Goal: Transaction & Acquisition: Purchase product/service

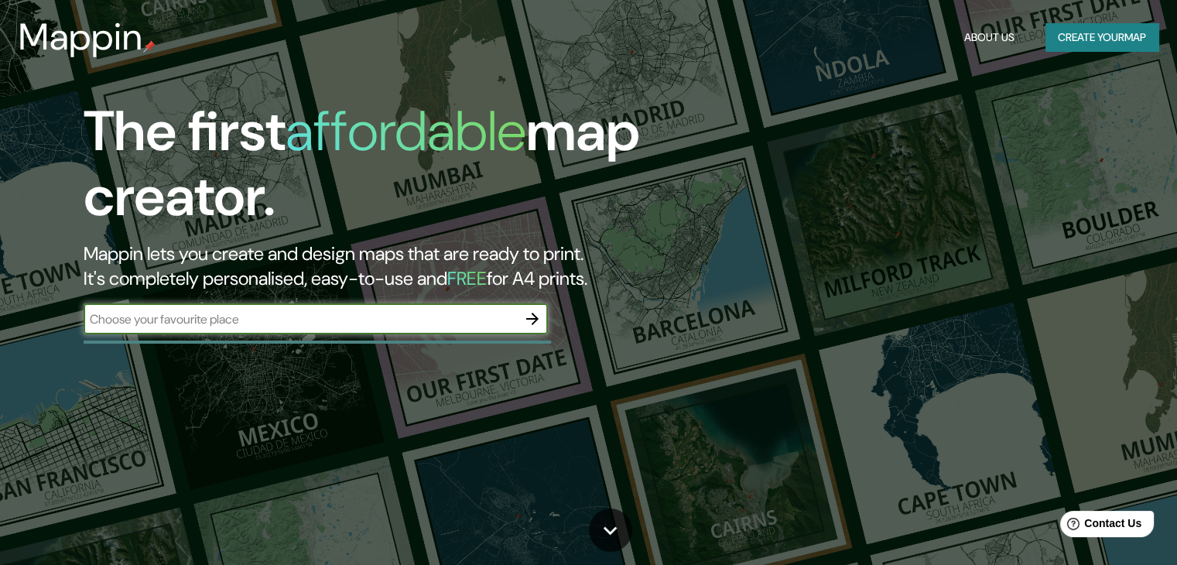
click at [274, 326] on input "text" at bounding box center [301, 319] width 434 height 18
click at [324, 331] on div "​" at bounding box center [316, 318] width 464 height 31
type input "ñ"
type input "las talitas"
click at [537, 323] on icon "button" at bounding box center [532, 319] width 19 height 19
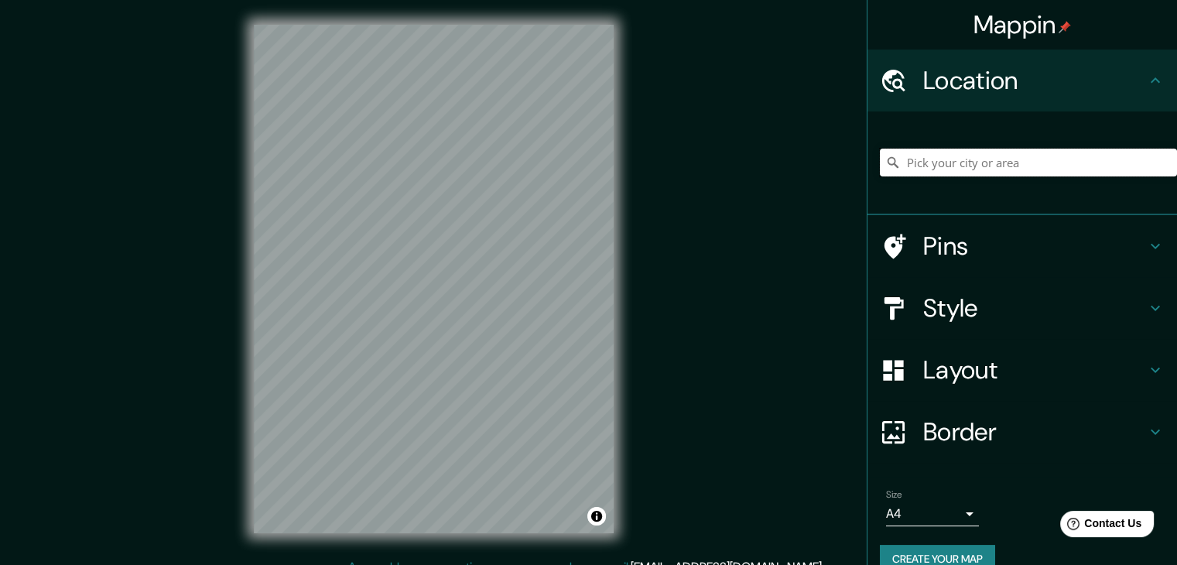
click at [982, 164] on input "Pick your city or area" at bounding box center [1028, 163] width 297 height 28
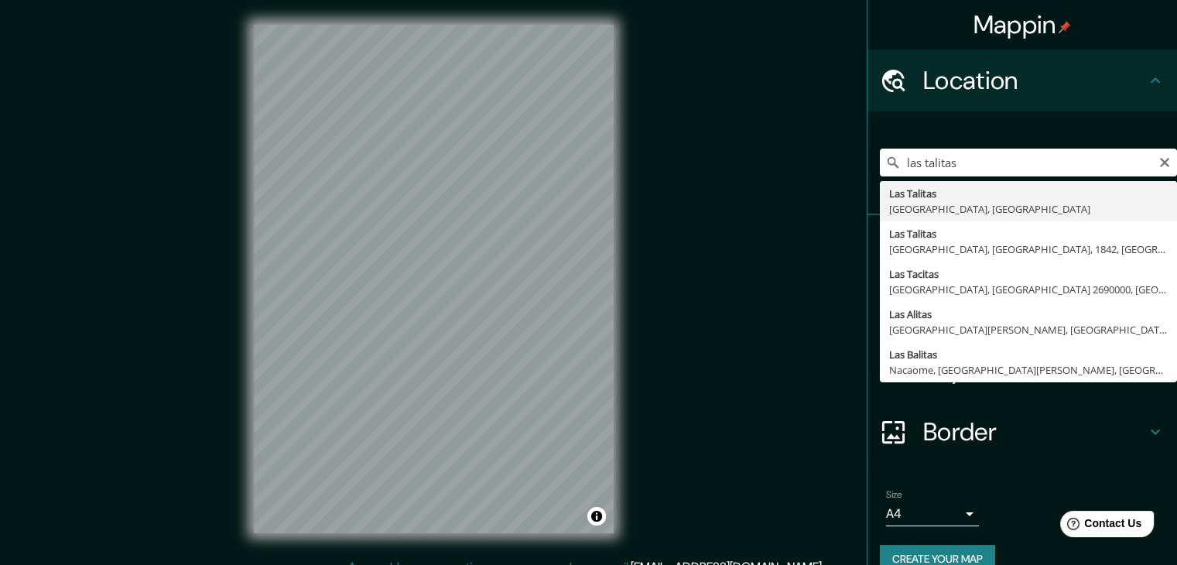
type input "[GEOGRAPHIC_DATA], [GEOGRAPHIC_DATA], [GEOGRAPHIC_DATA]"
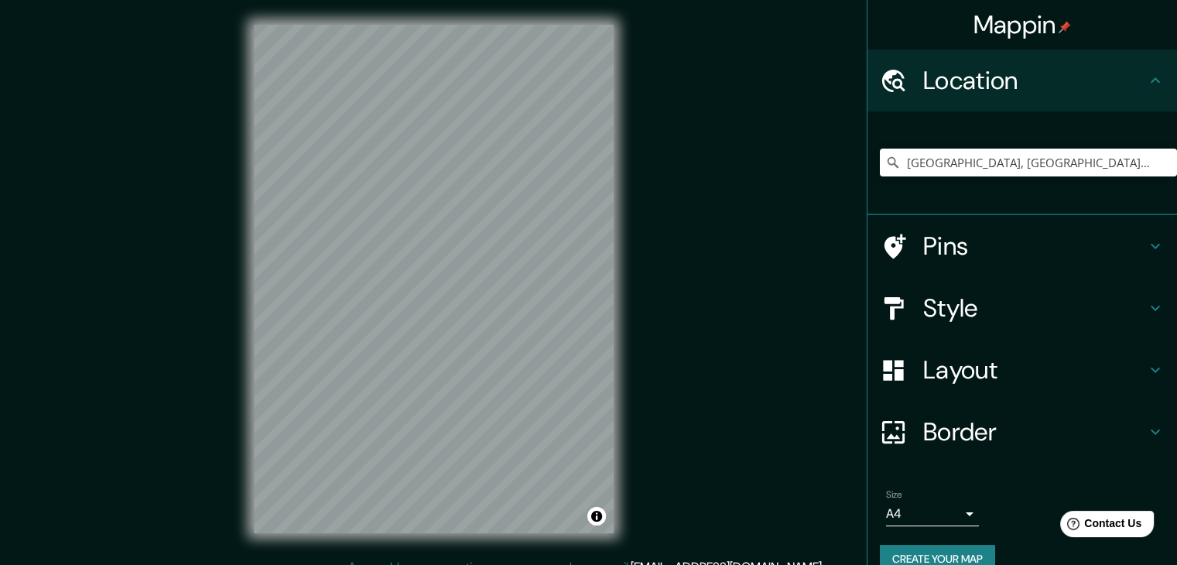
click at [1130, 244] on h4 "Pins" at bounding box center [1035, 246] width 223 height 31
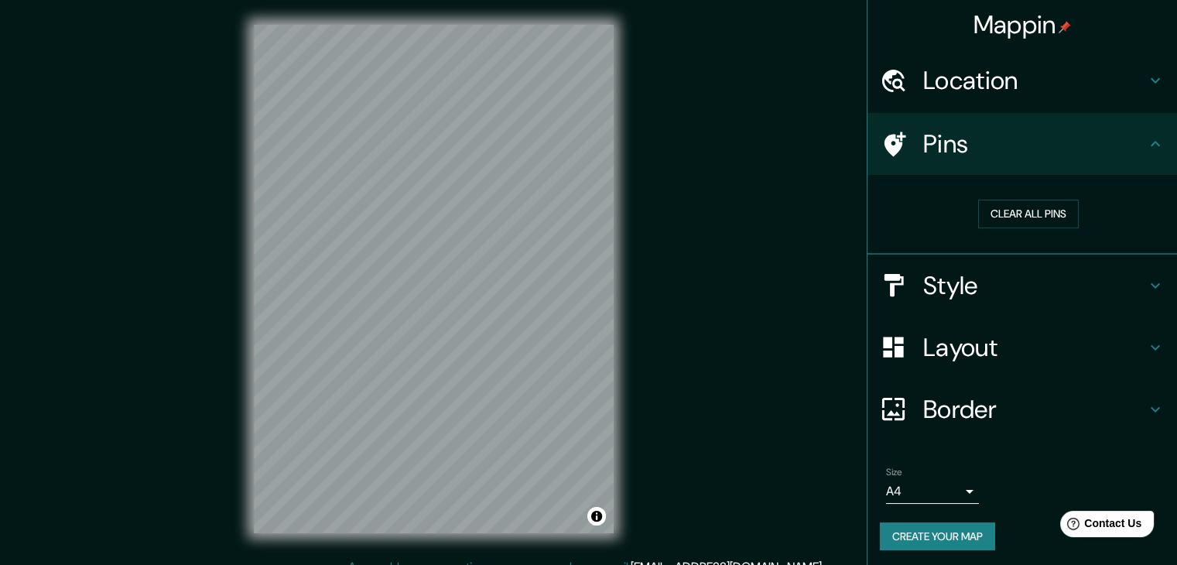
click at [1146, 140] on icon at bounding box center [1155, 144] width 19 height 19
click at [1111, 143] on h4 "Pins" at bounding box center [1035, 144] width 223 height 31
click at [1146, 276] on icon at bounding box center [1155, 285] width 19 height 19
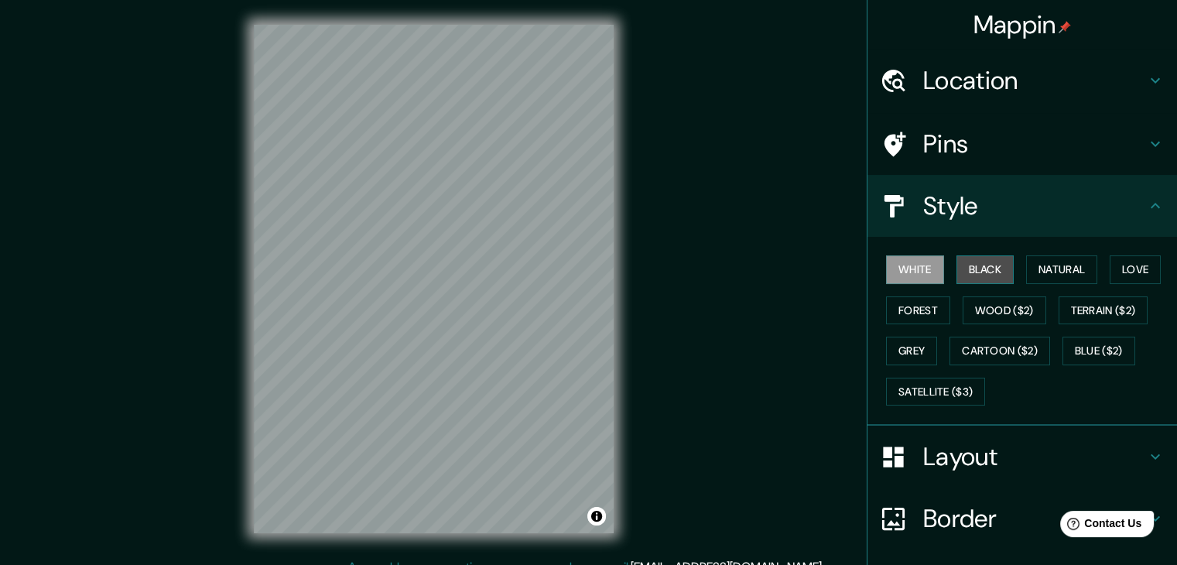
click at [977, 269] on button "Black" at bounding box center [986, 269] width 58 height 29
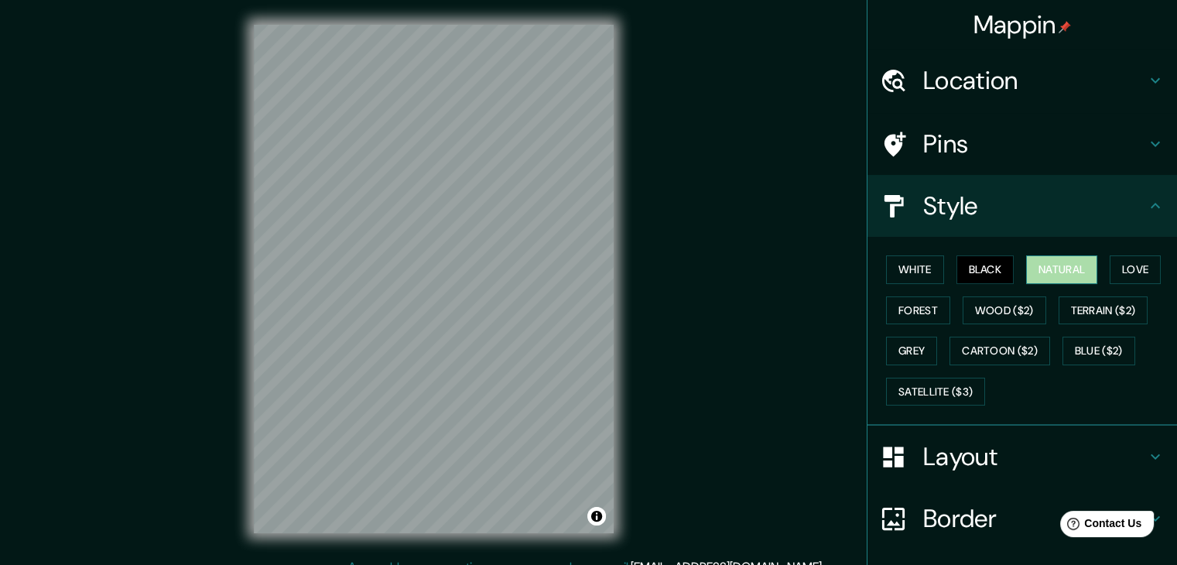
click at [1050, 272] on button "Natural" at bounding box center [1061, 269] width 71 height 29
click at [1130, 271] on button "Love" at bounding box center [1135, 269] width 51 height 29
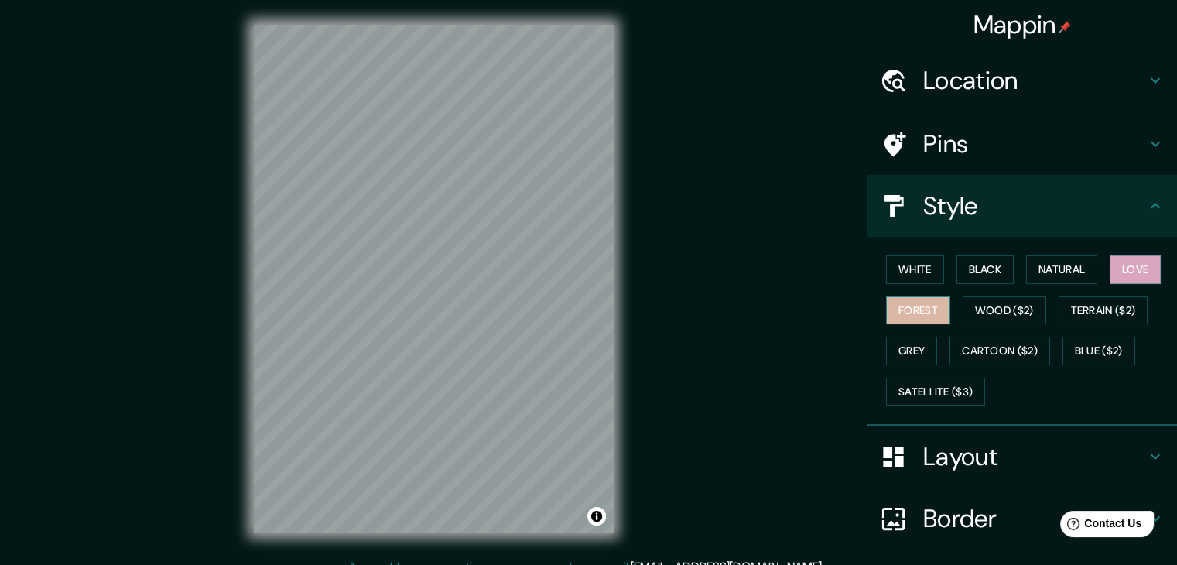
click at [886, 320] on button "Forest" at bounding box center [918, 310] width 64 height 29
click at [963, 317] on button "Wood ($2)" at bounding box center [1005, 310] width 84 height 29
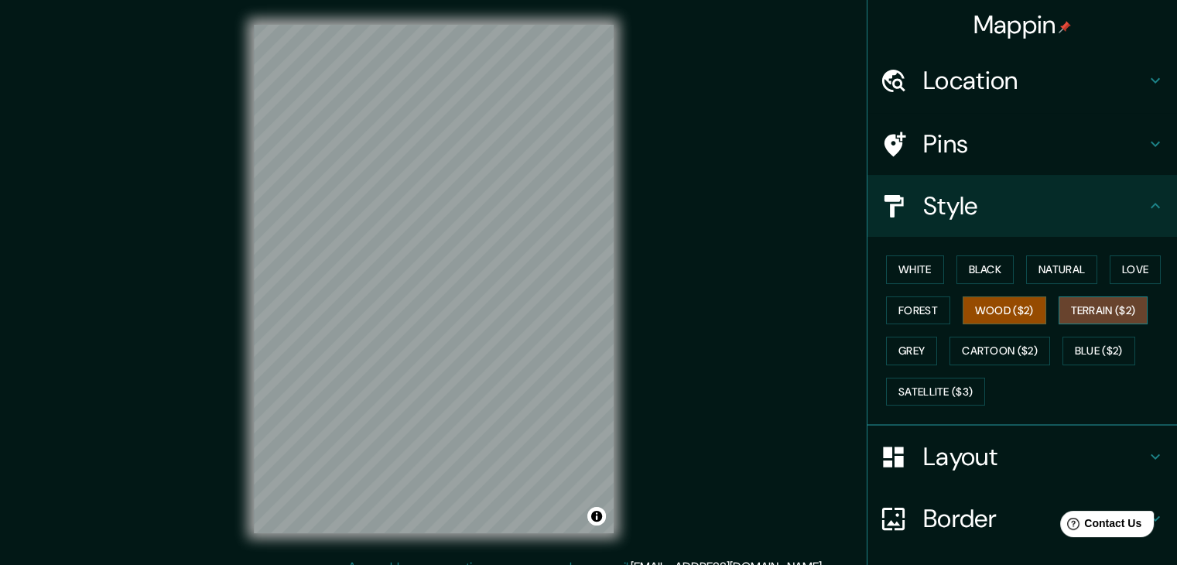
click at [1078, 316] on button "Terrain ($2)" at bounding box center [1104, 310] width 90 height 29
click at [902, 354] on button "Grey" at bounding box center [911, 351] width 51 height 29
click at [1085, 454] on h4 "Layout" at bounding box center [1035, 456] width 223 height 31
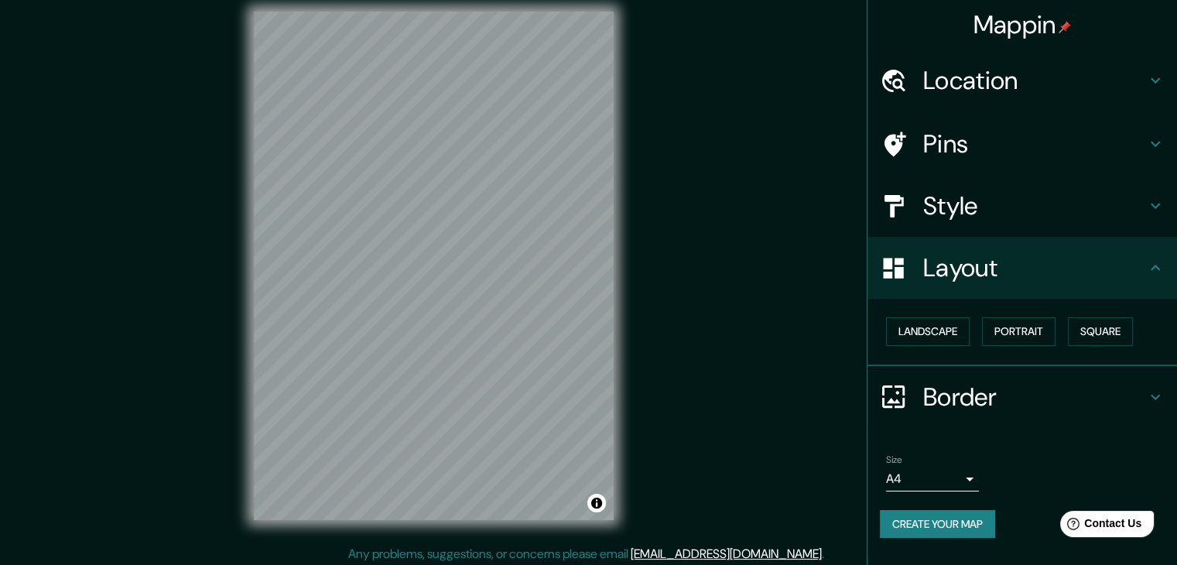
scroll to position [18, 0]
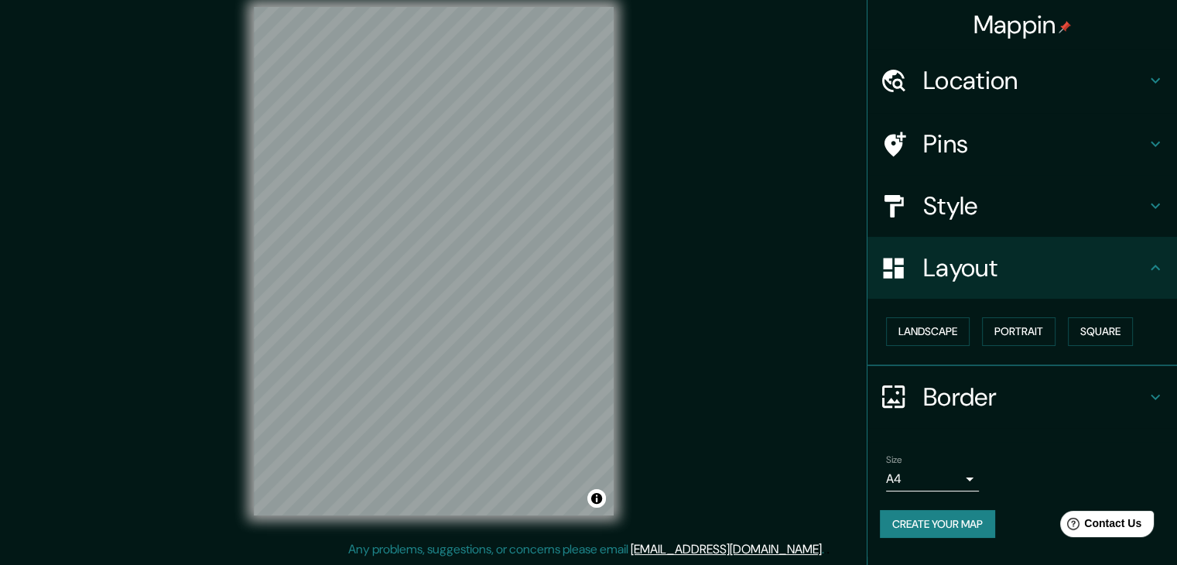
click at [926, 346] on div "Landscape [GEOGRAPHIC_DATA]" at bounding box center [1028, 331] width 297 height 41
click at [923, 339] on button "Landscape" at bounding box center [928, 331] width 84 height 29
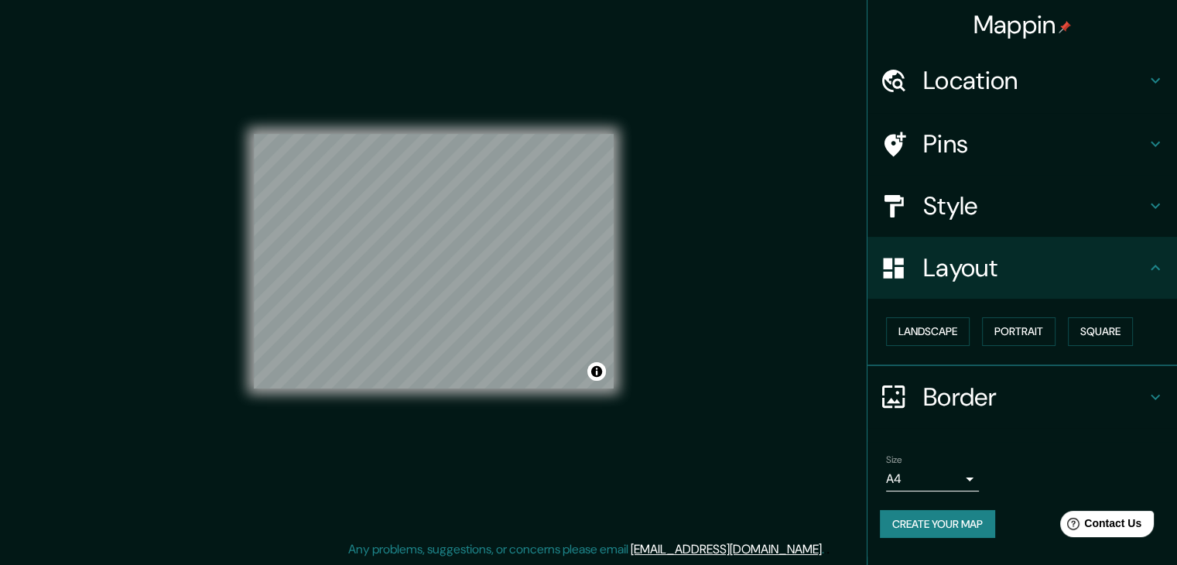
click at [1061, 334] on div "Landscape [GEOGRAPHIC_DATA]" at bounding box center [1028, 331] width 297 height 41
drag, startPoint x: 1057, startPoint y: 329, endPoint x: 1050, endPoint y: 331, distance: 7.9
click at [1053, 330] on button "Portrait" at bounding box center [1019, 331] width 74 height 29
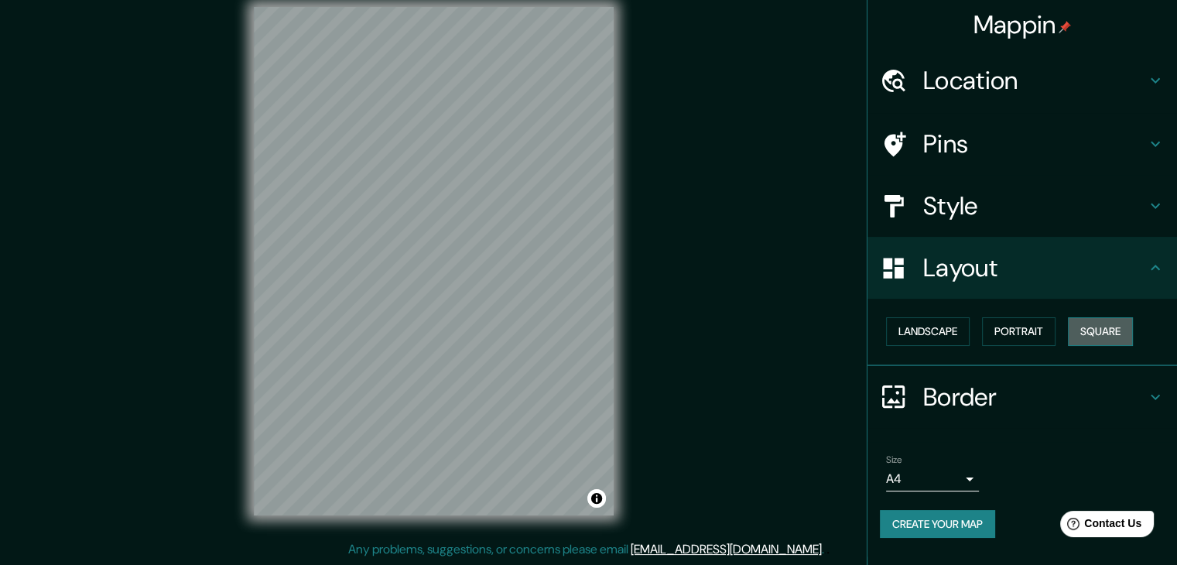
click at [1109, 332] on button "Square" at bounding box center [1100, 331] width 65 height 29
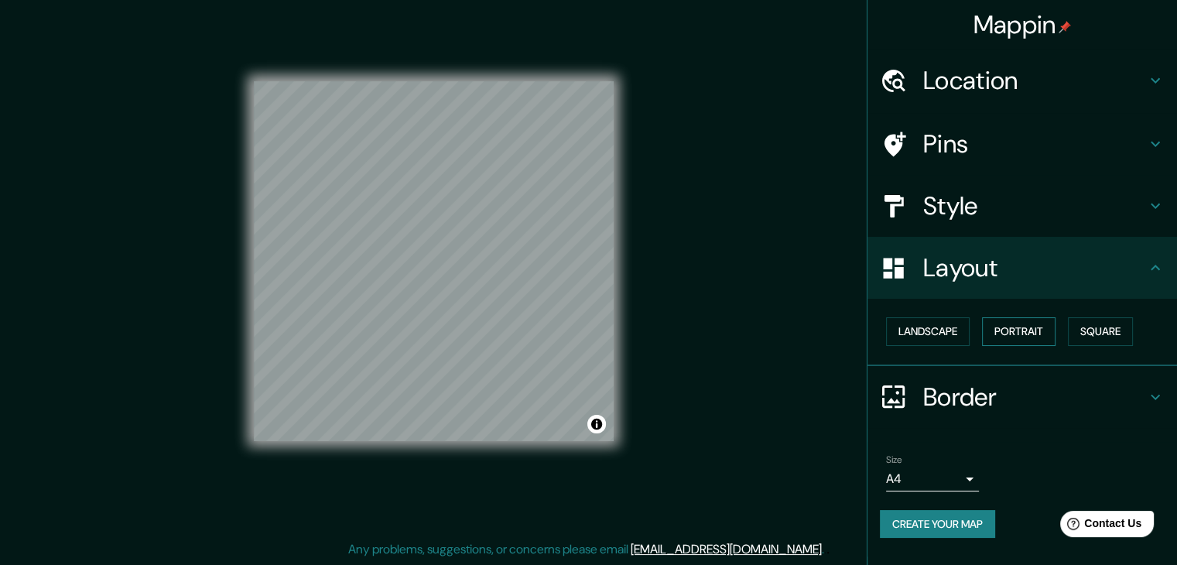
click at [1020, 327] on button "Portrait" at bounding box center [1019, 331] width 74 height 29
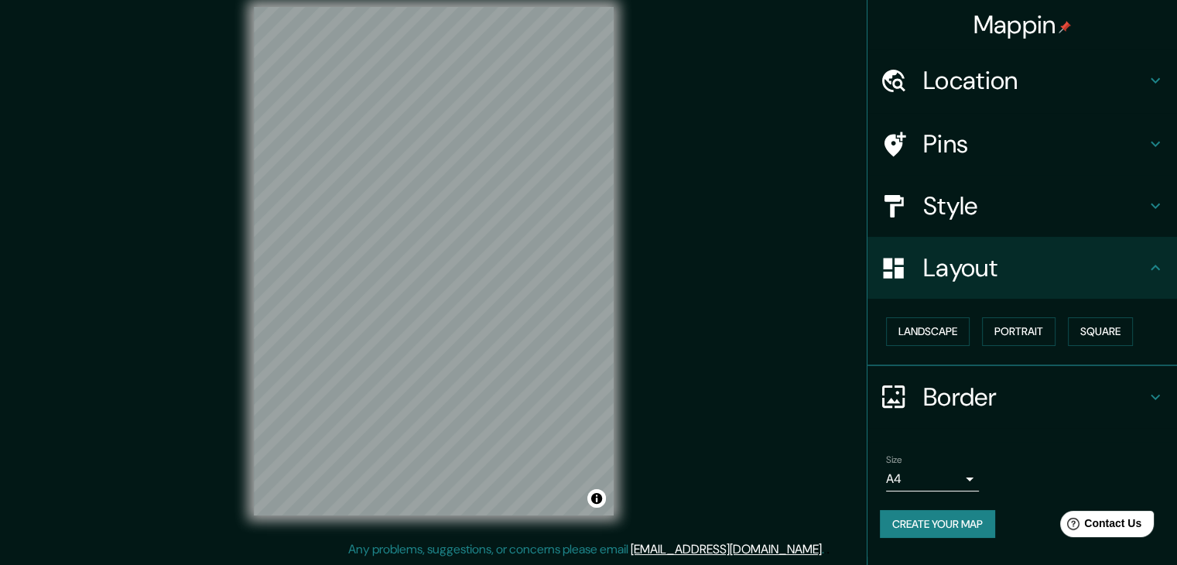
click at [1150, 388] on icon at bounding box center [1155, 397] width 19 height 19
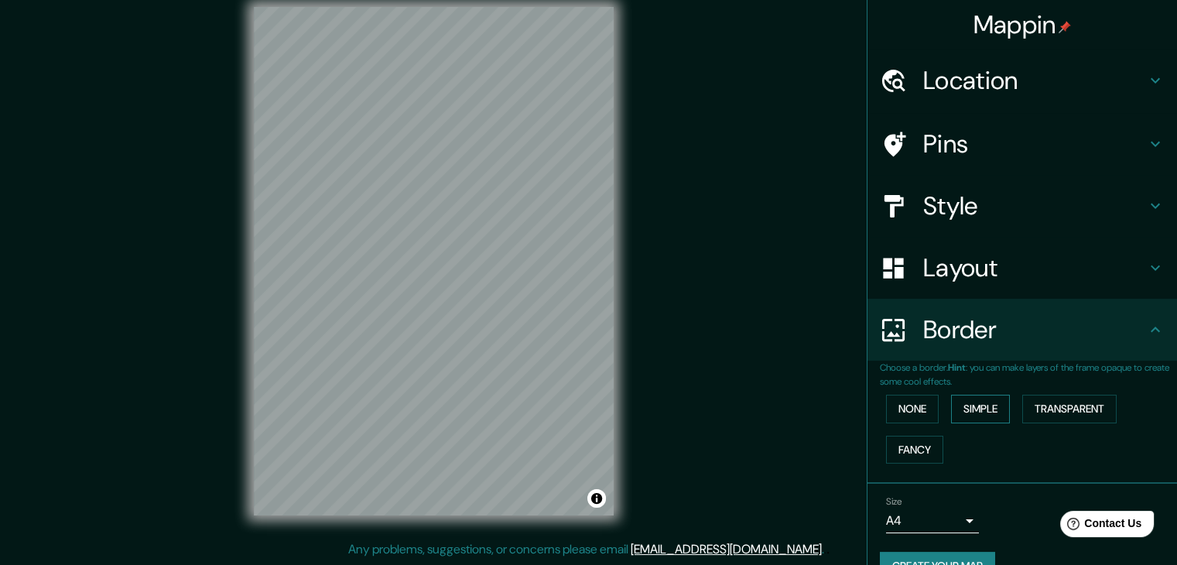
click at [978, 410] on button "Simple" at bounding box center [980, 409] width 59 height 29
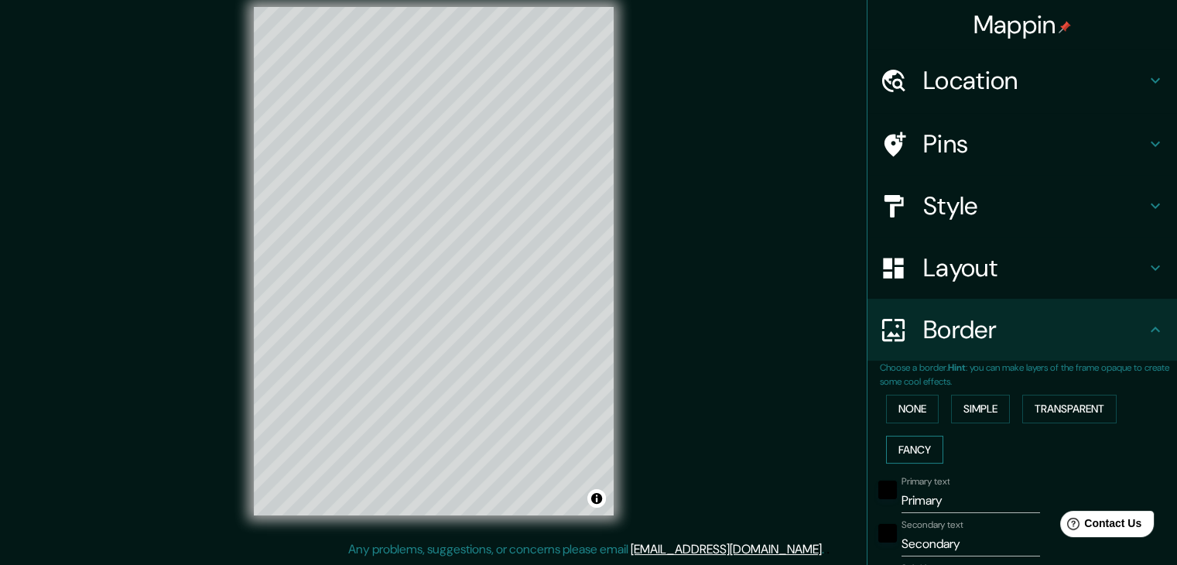
click at [916, 440] on button "Fancy" at bounding box center [914, 450] width 57 height 29
click at [904, 413] on button "None" at bounding box center [912, 409] width 53 height 29
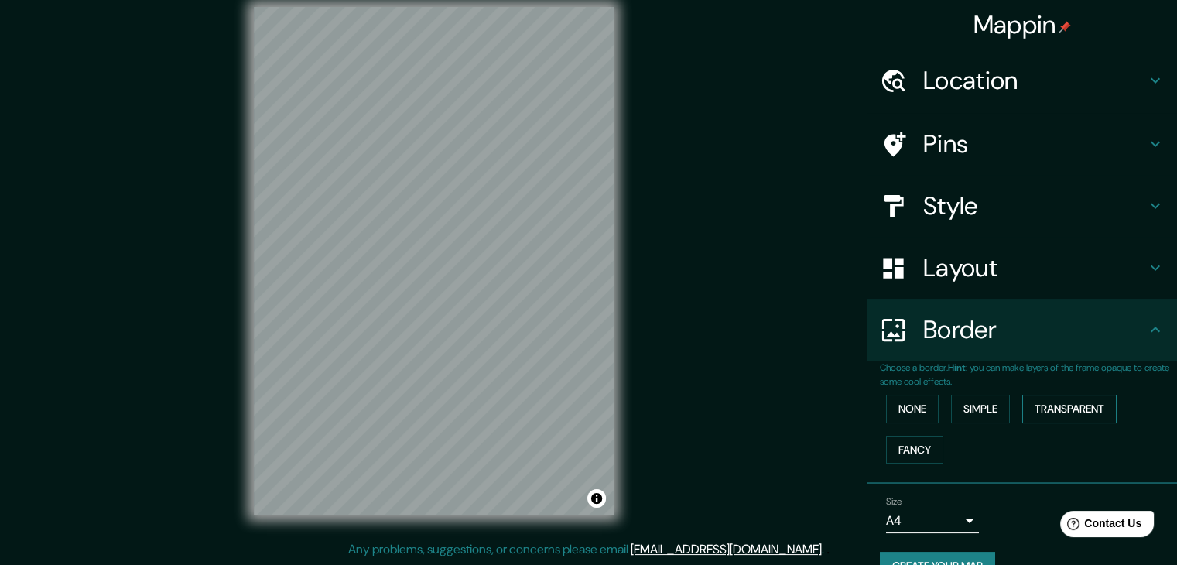
click at [1059, 410] on button "Transparent" at bounding box center [1070, 409] width 94 height 29
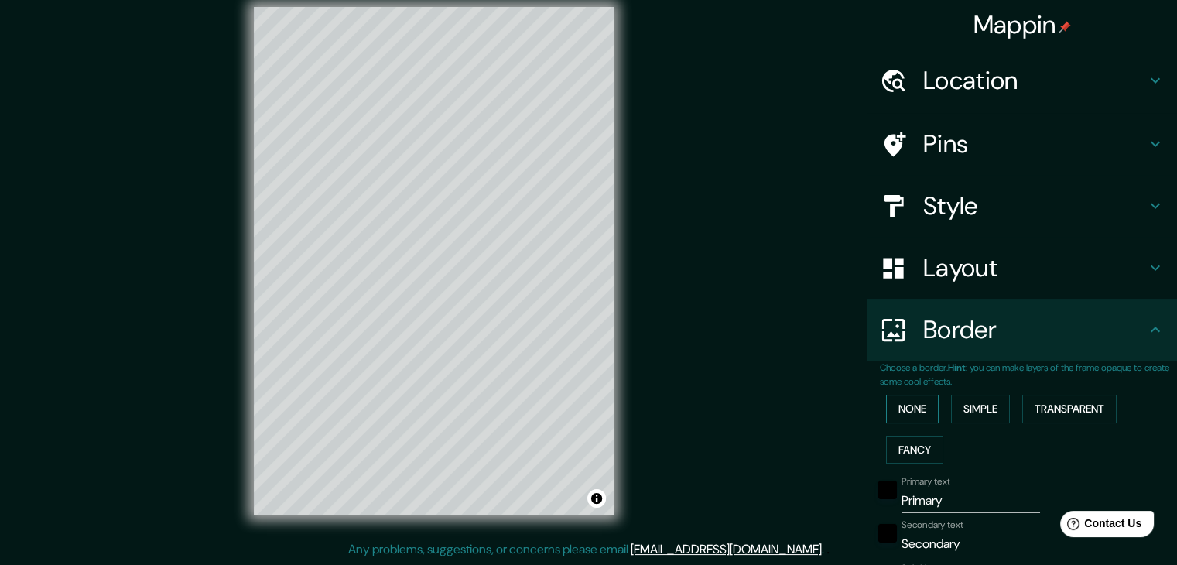
click at [886, 411] on button "None" at bounding box center [912, 409] width 53 height 29
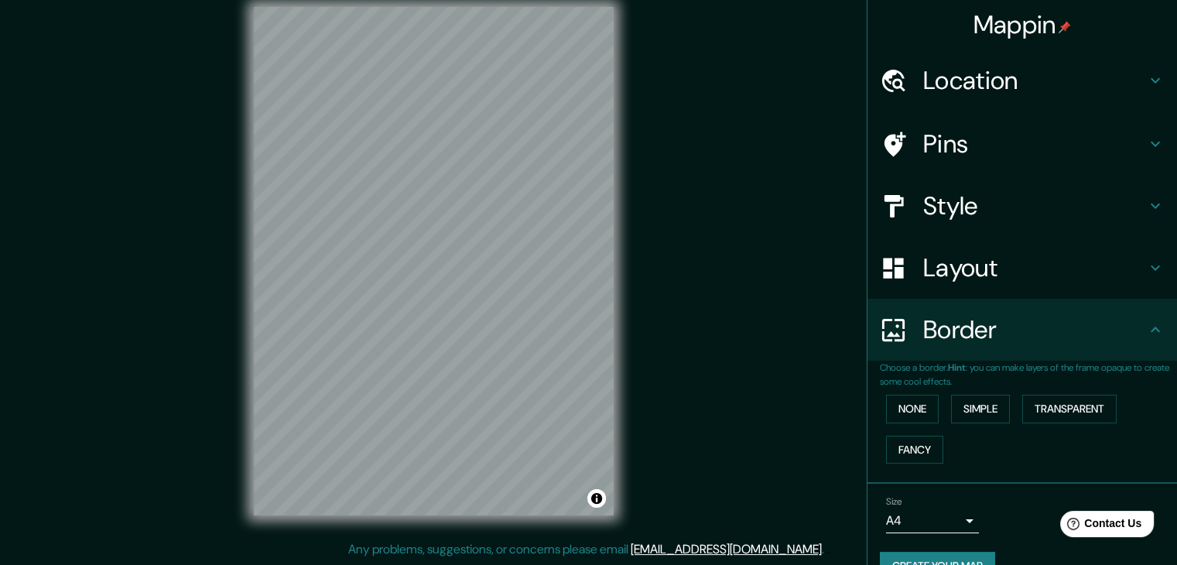
click at [1146, 332] on icon at bounding box center [1155, 329] width 19 height 19
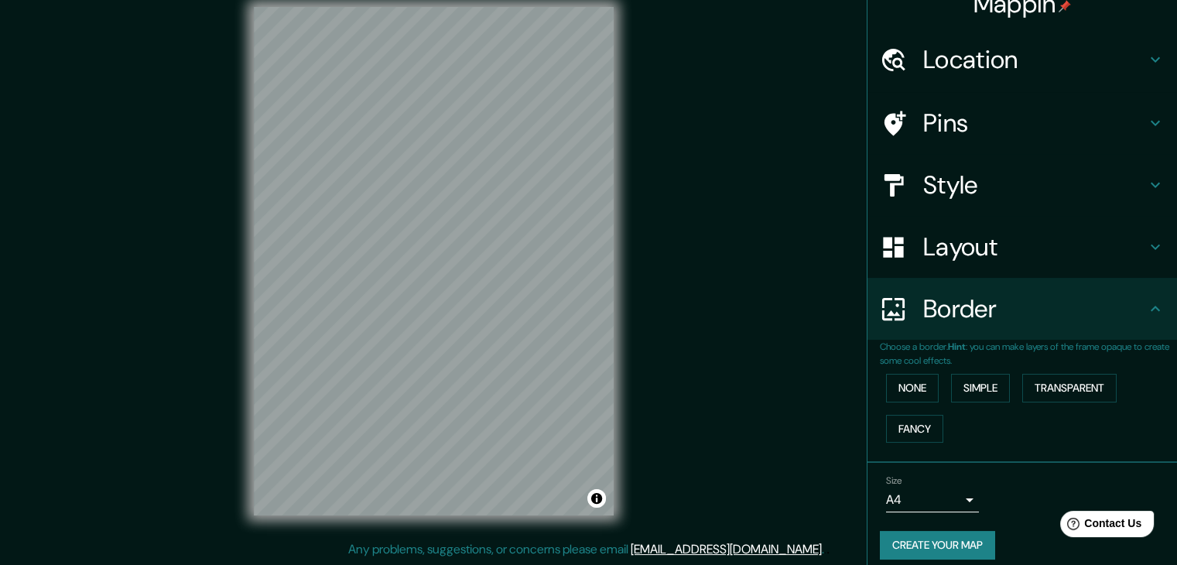
scroll to position [33, 0]
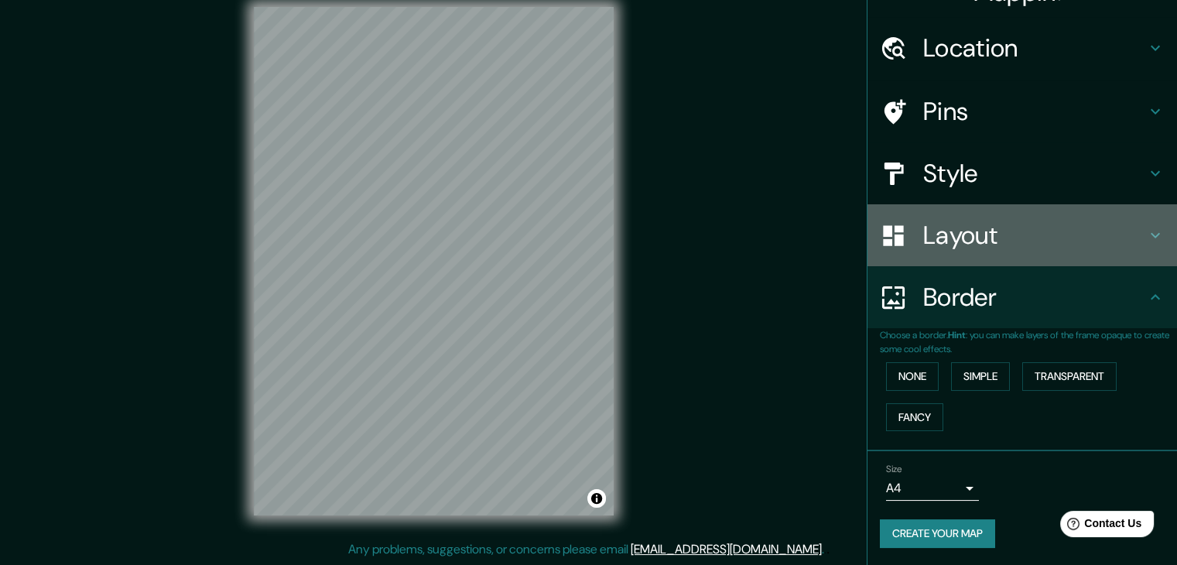
click at [1142, 251] on div "Layout" at bounding box center [1023, 235] width 310 height 62
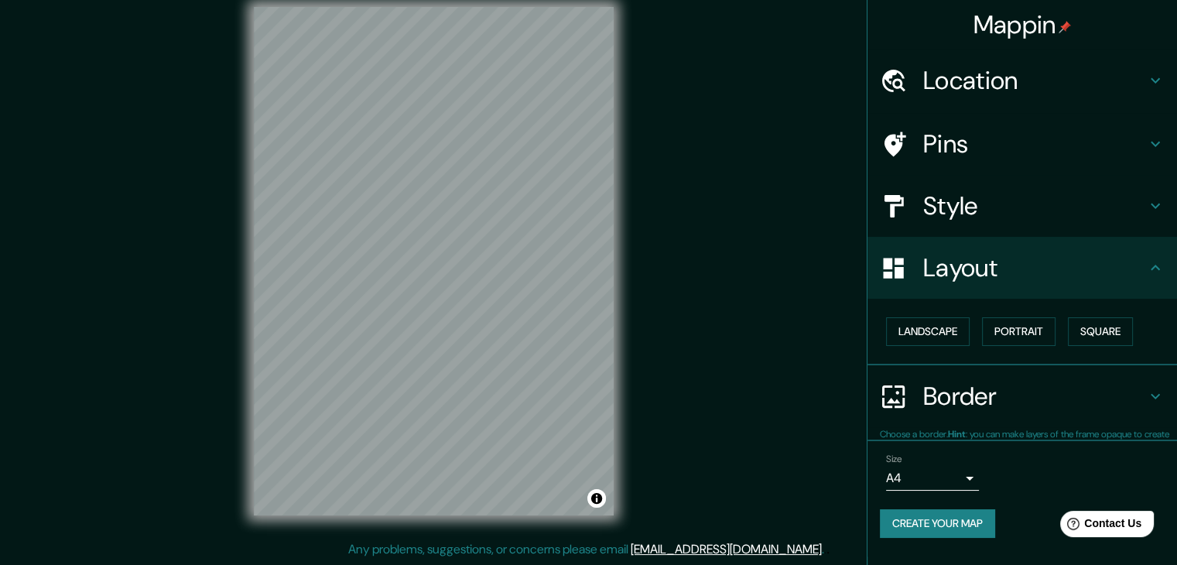
scroll to position [0, 0]
click at [1157, 394] on icon at bounding box center [1155, 397] width 19 height 19
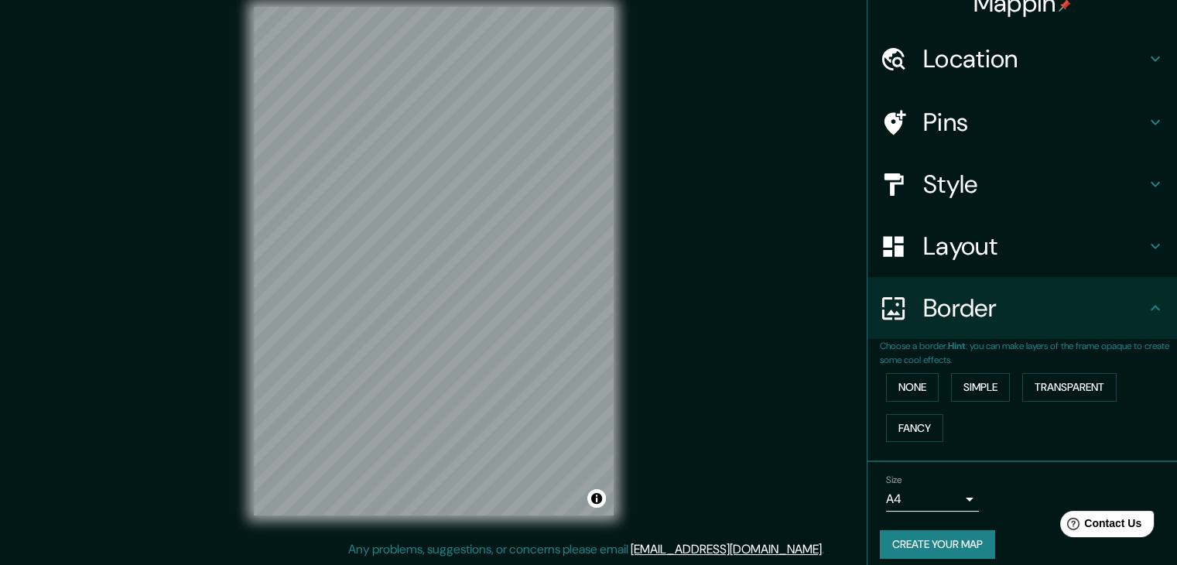
scroll to position [33, 0]
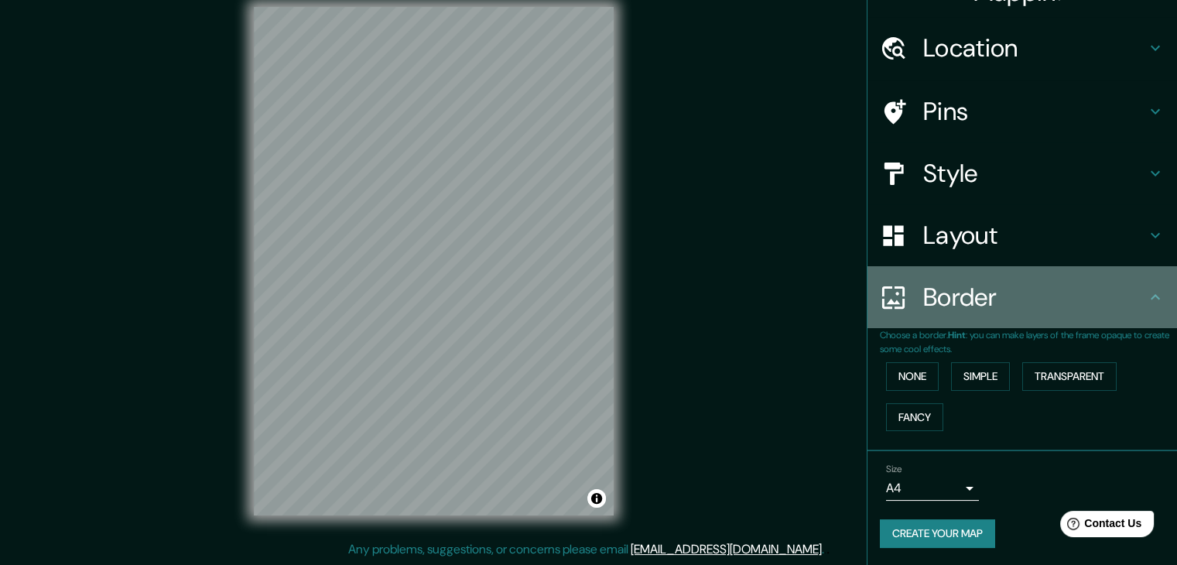
click at [1146, 300] on icon at bounding box center [1155, 297] width 19 height 19
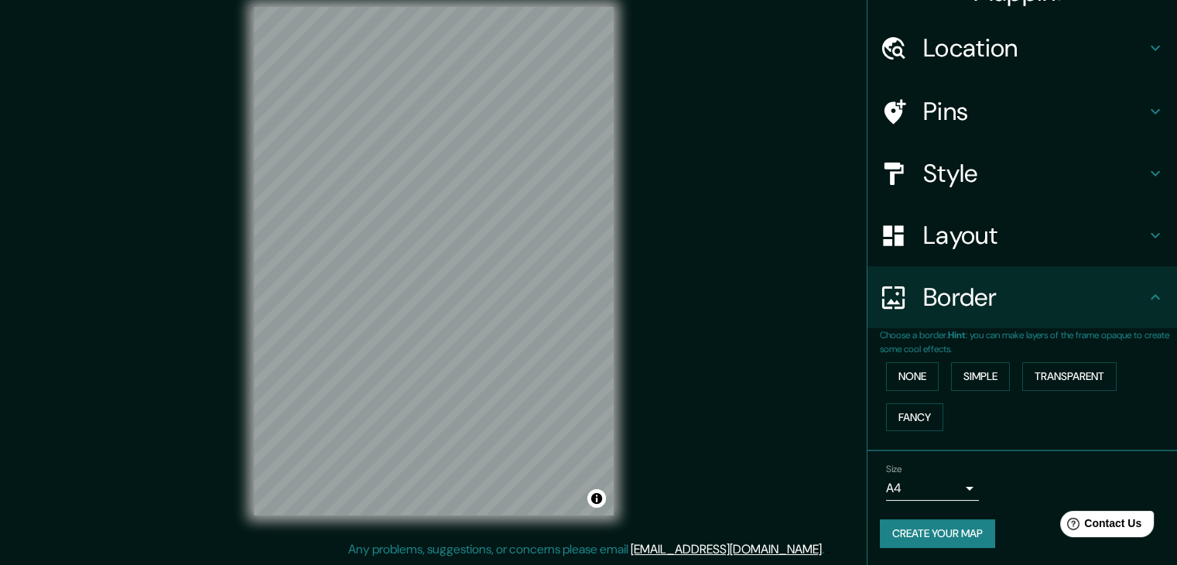
click at [1146, 294] on icon at bounding box center [1155, 297] width 19 height 19
click at [964, 160] on h4 "Style" at bounding box center [1035, 173] width 223 height 31
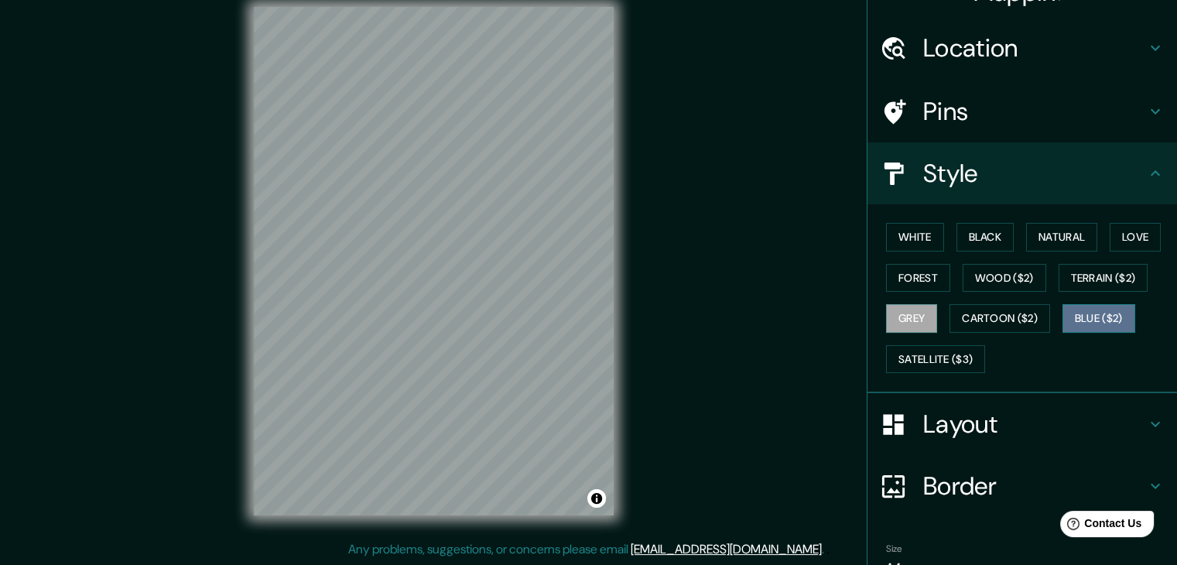
click at [1109, 317] on button "Blue ($2)" at bounding box center [1099, 318] width 73 height 29
